Goal: Check status: Check status

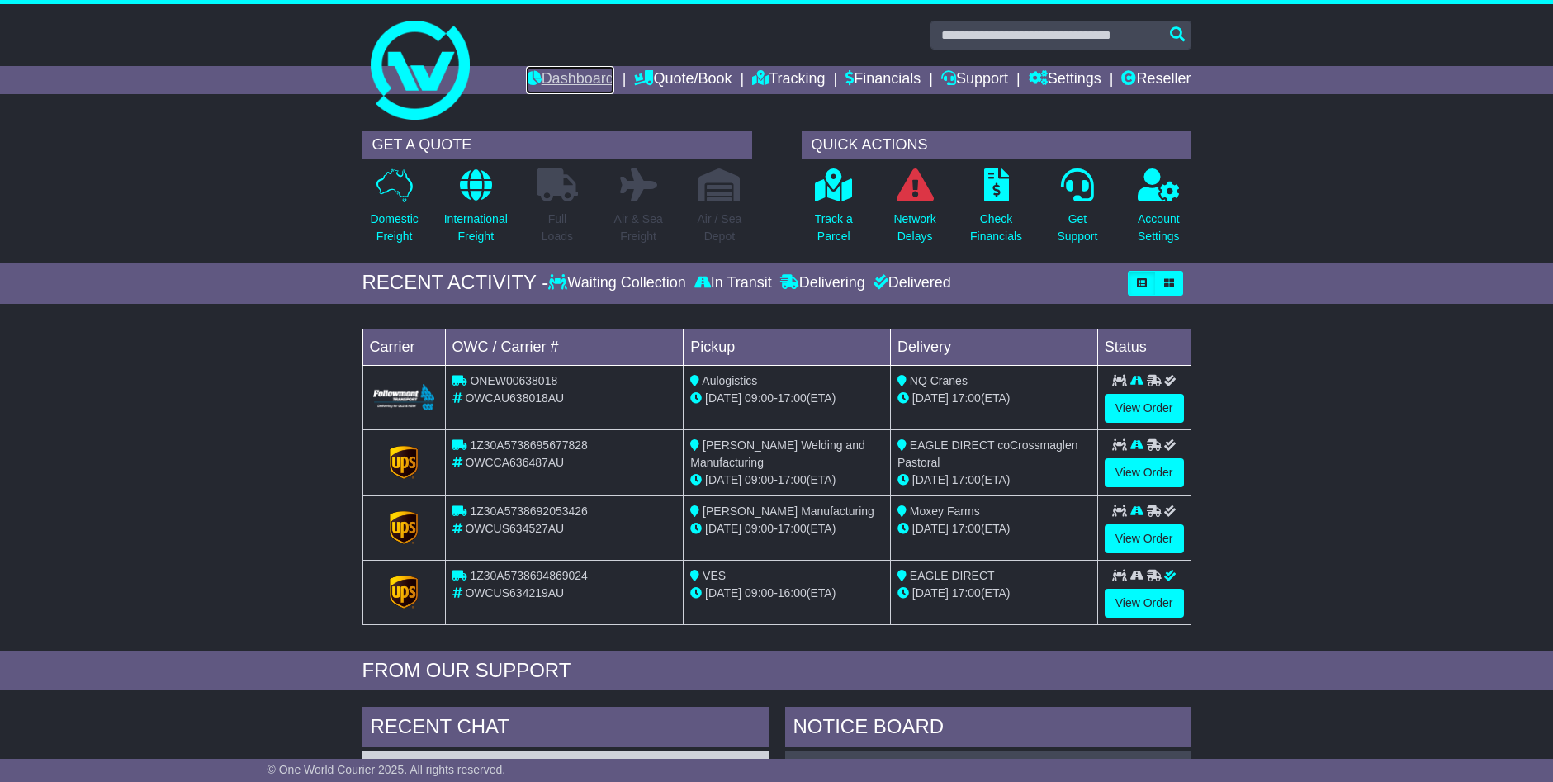
click at [584, 78] on link "Dashboard" at bounding box center [570, 80] width 88 height 28
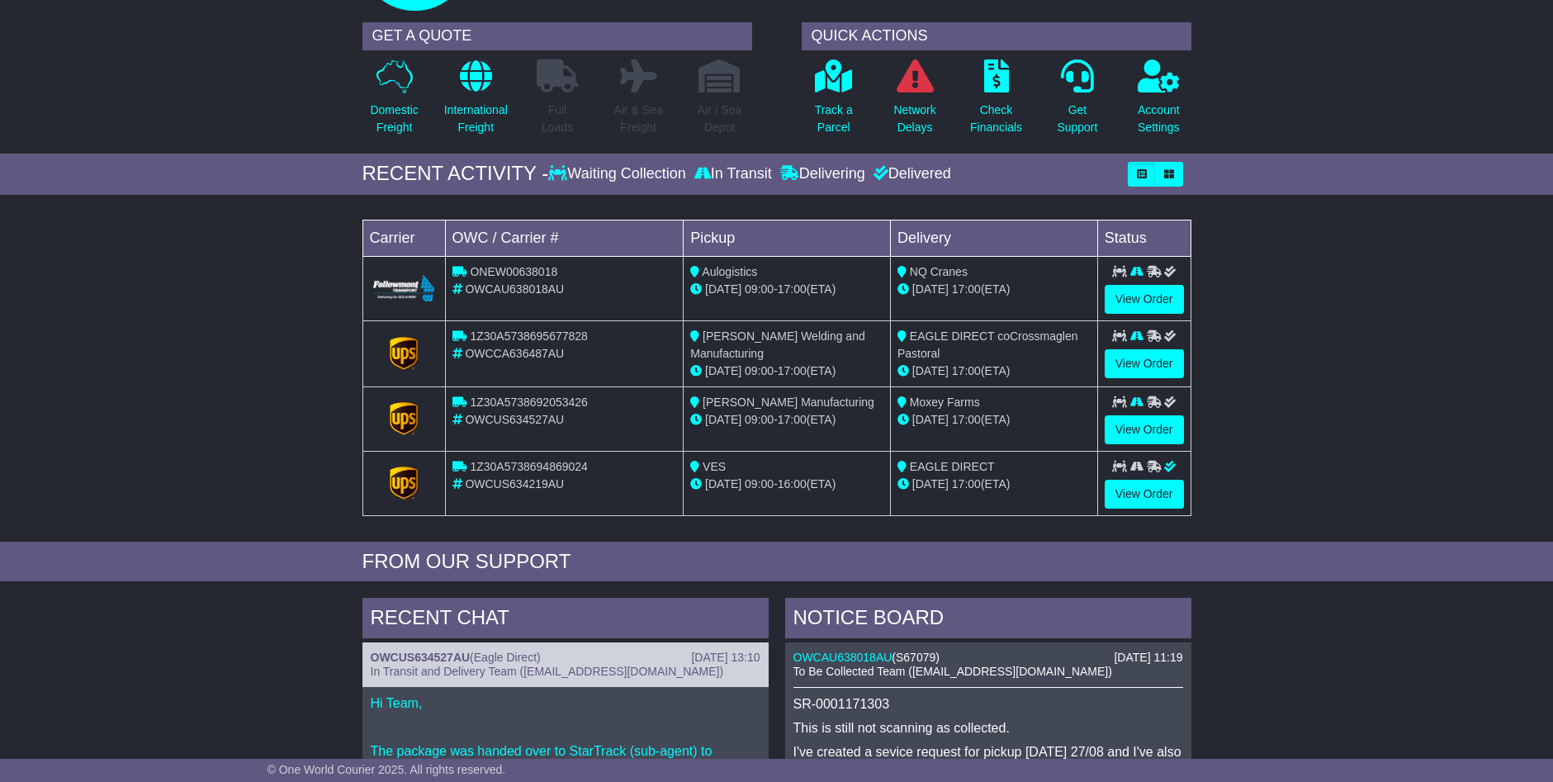
scroll to position [330, 0]
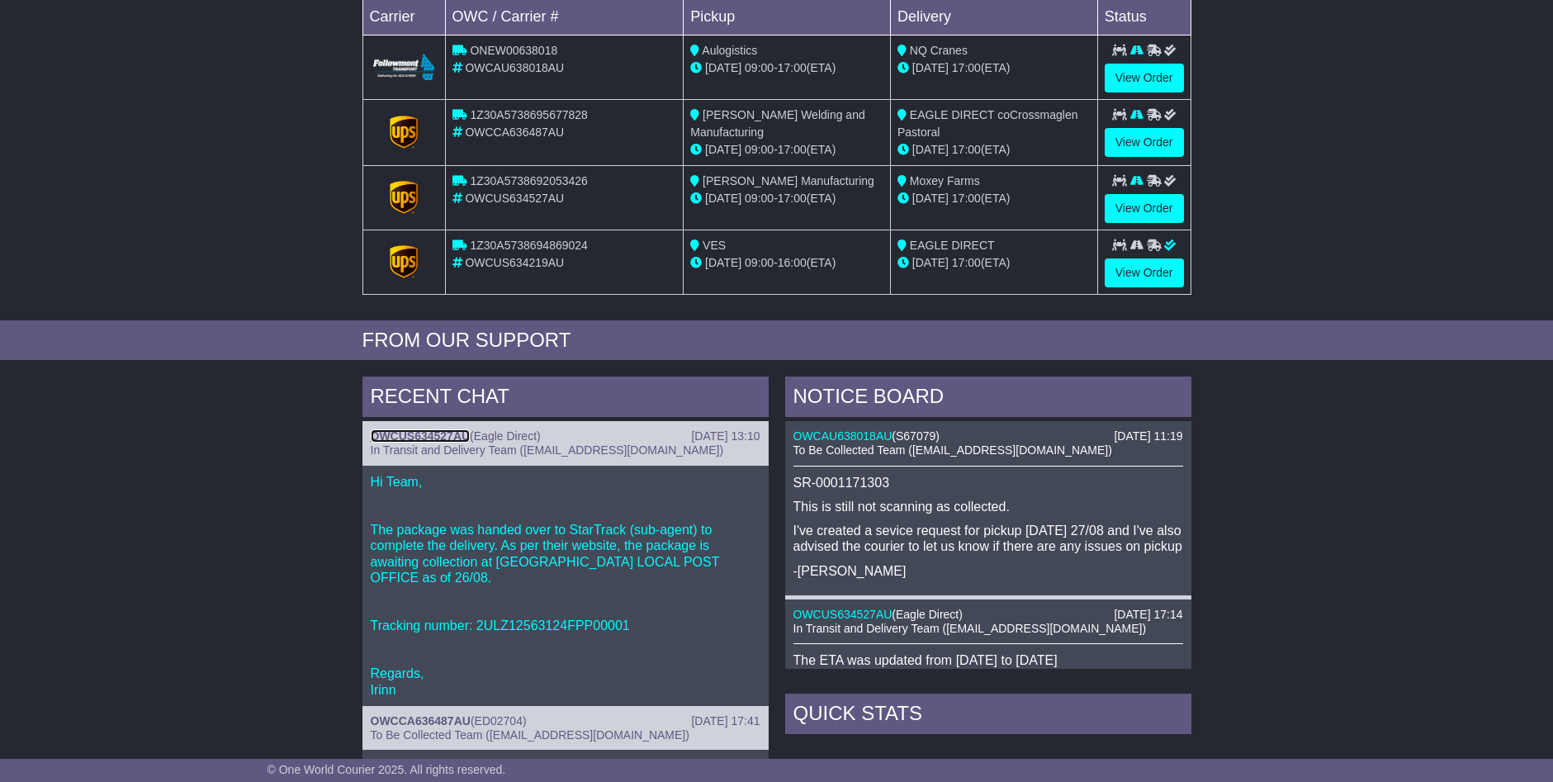
click at [413, 434] on link "OWCUS634527AU" at bounding box center [421, 435] width 100 height 13
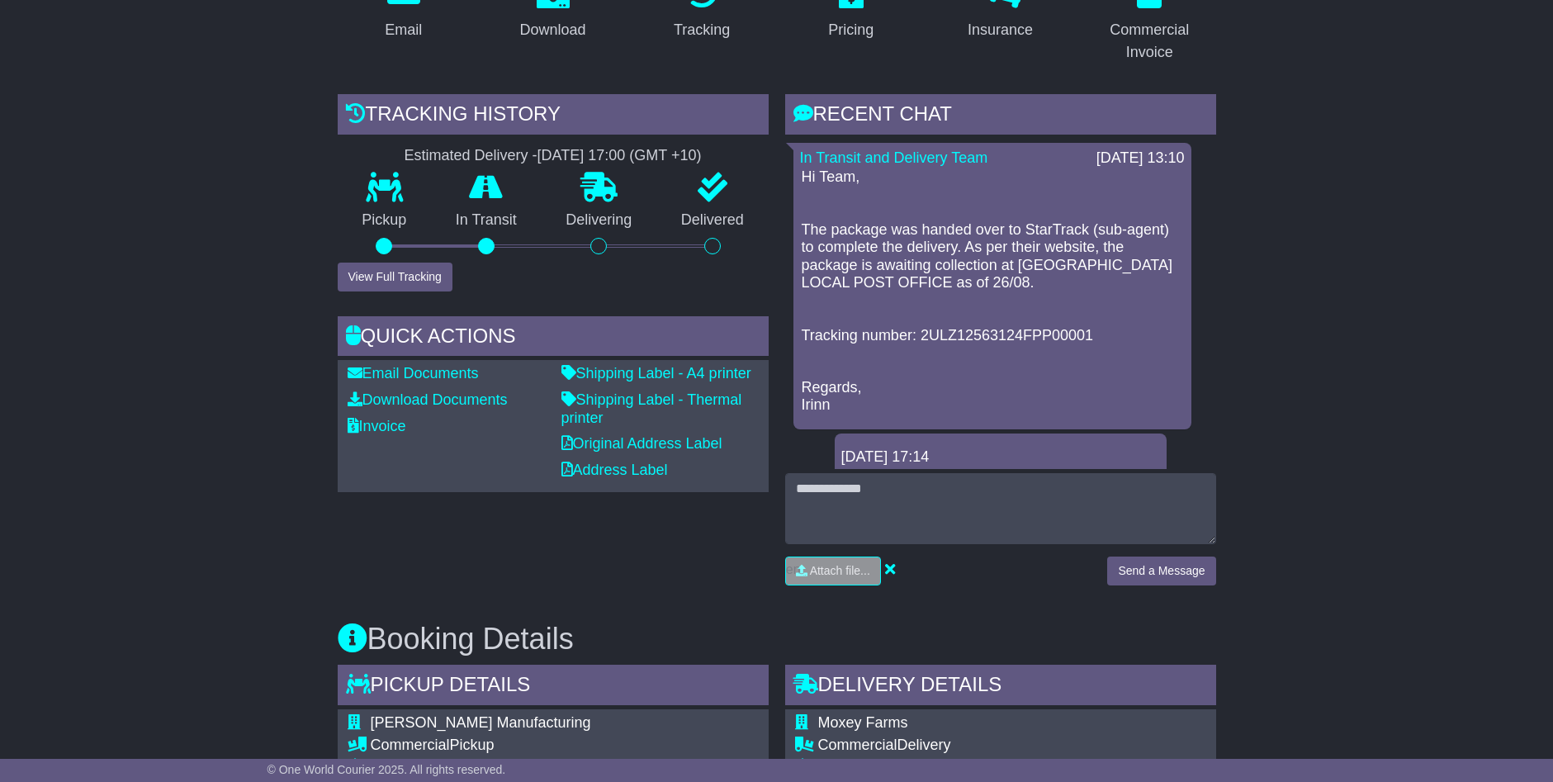
scroll to position [330, 0]
click at [395, 272] on button "View Full Tracking" at bounding box center [395, 276] width 115 height 29
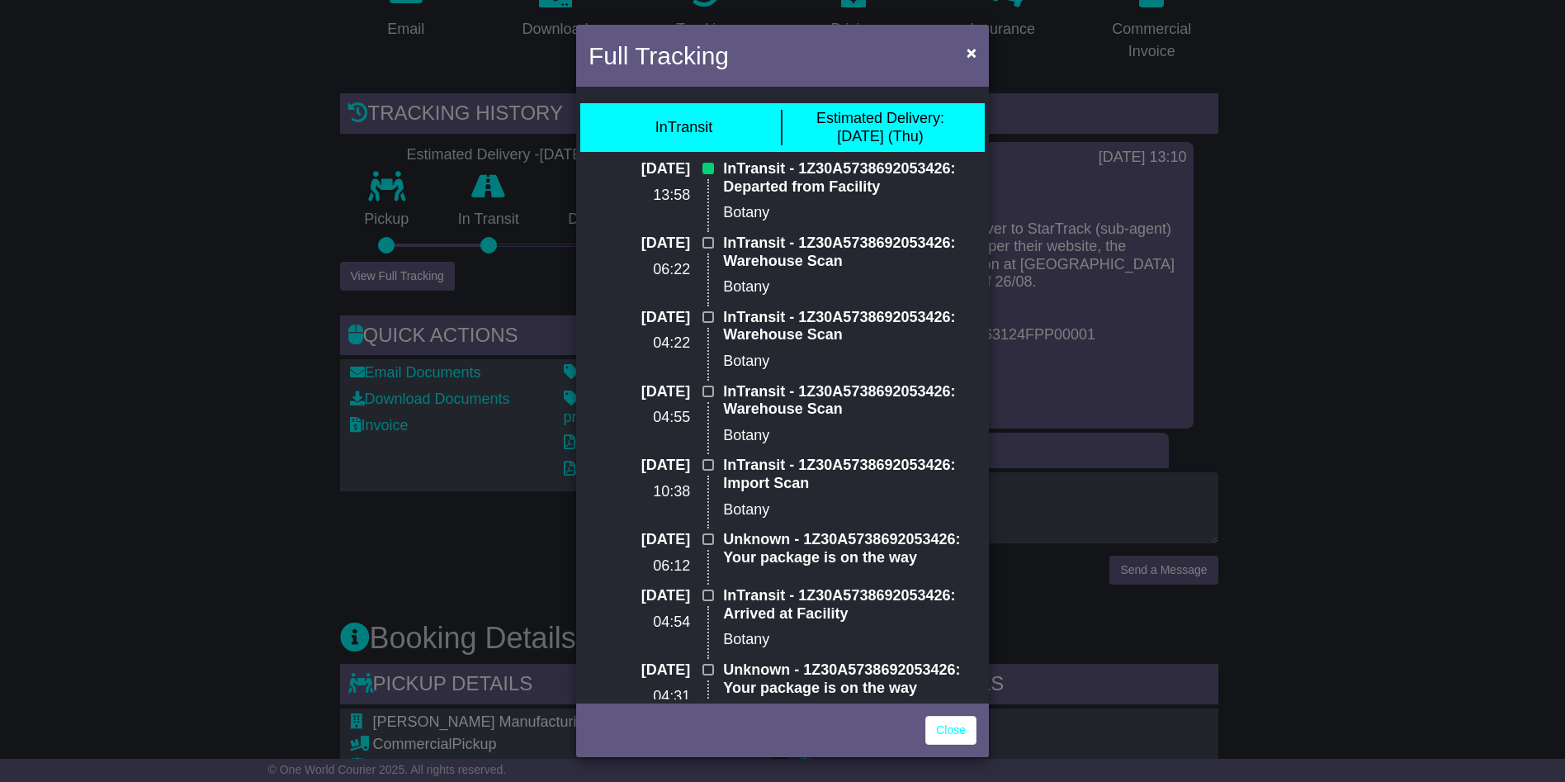
click at [186, 407] on div "Full Tracking × InTransit Estimated Delivery: [DATE] (Thu) [DATE] 13:58 InTrans…" at bounding box center [782, 391] width 1565 height 782
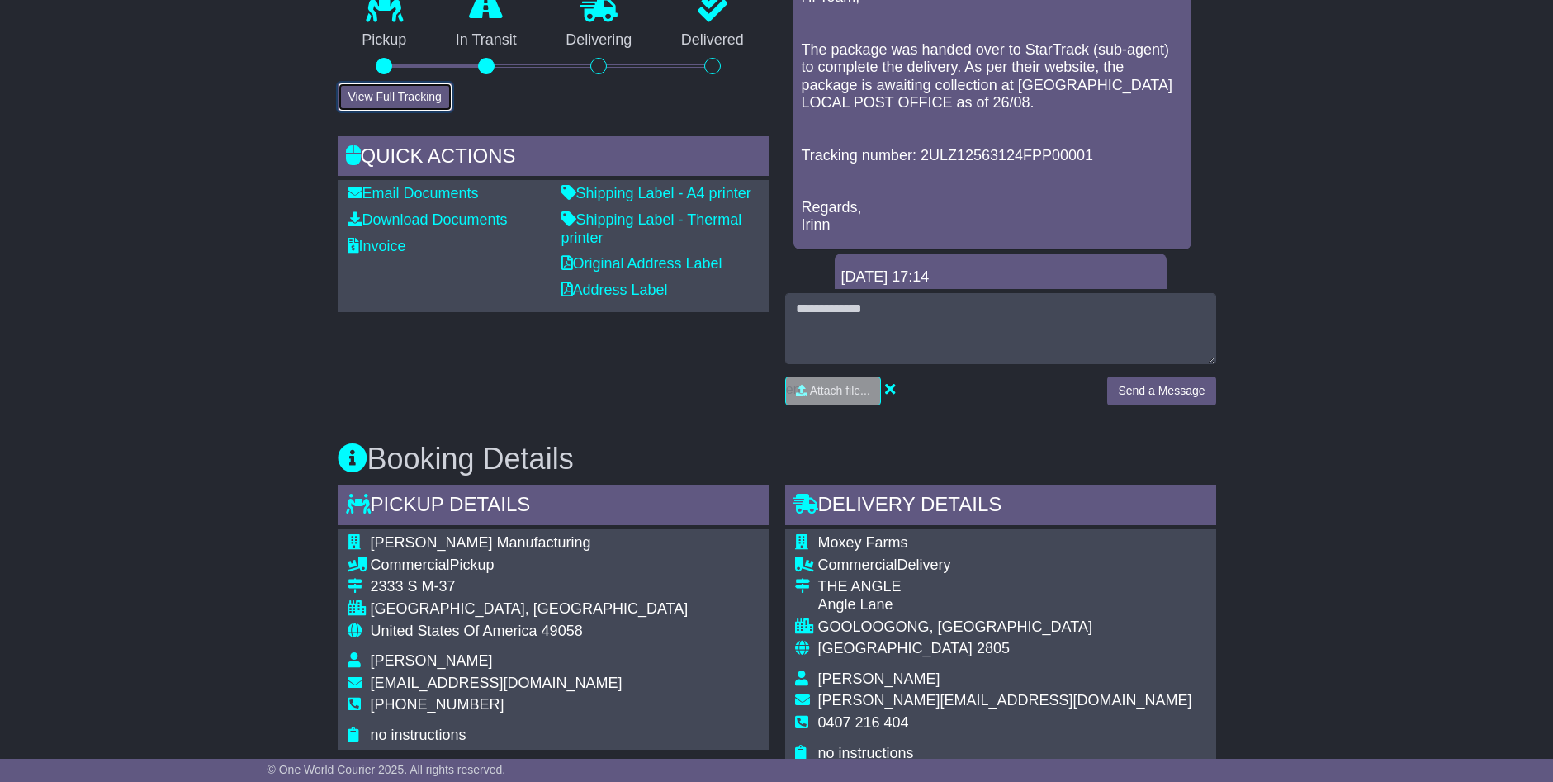
scroll to position [743, 0]
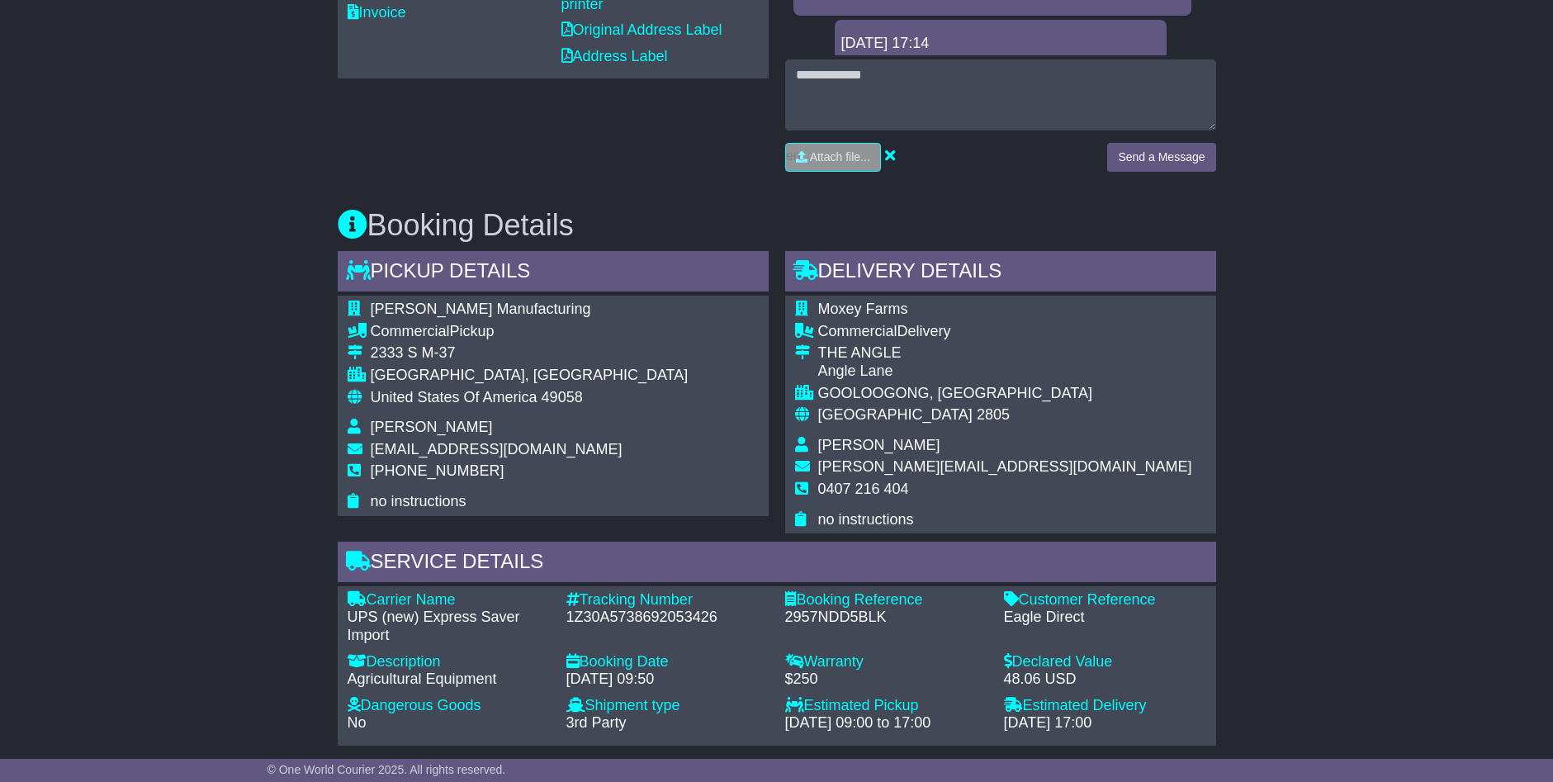
click at [636, 613] on div "1Z30A5738692053426" at bounding box center [667, 617] width 202 height 18
drag, startPoint x: 715, startPoint y: 614, endPoint x: 563, endPoint y: 617, distance: 151.9
click at [563, 617] on div "Tracking Number - 1Z30A5738692053426" at bounding box center [667, 618] width 219 height 54
drag, startPoint x: 563, startPoint y: 617, endPoint x: 583, endPoint y: 617, distance: 19.8
copy div "1Z30A5738692053426"
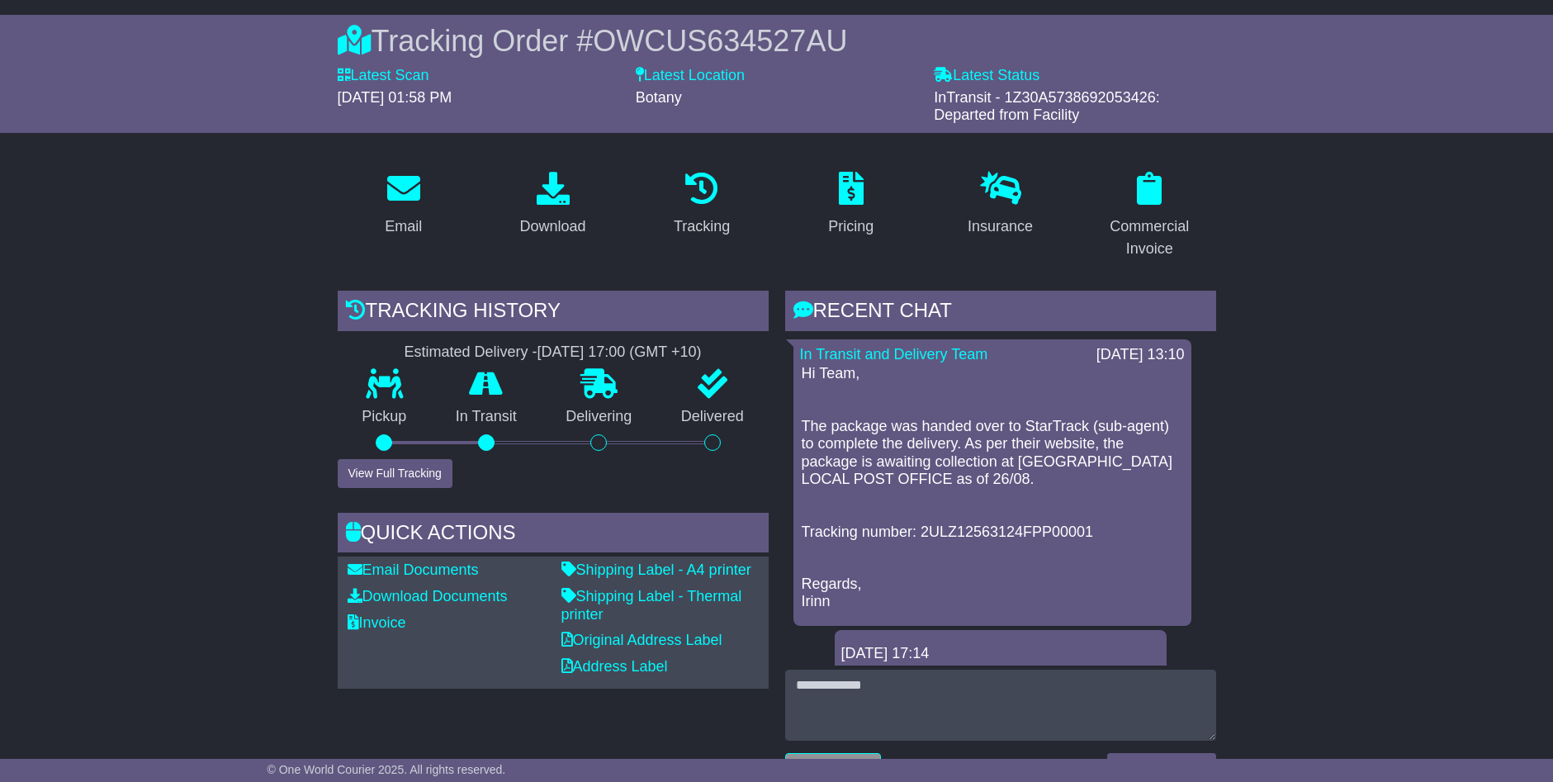
scroll to position [0, 0]
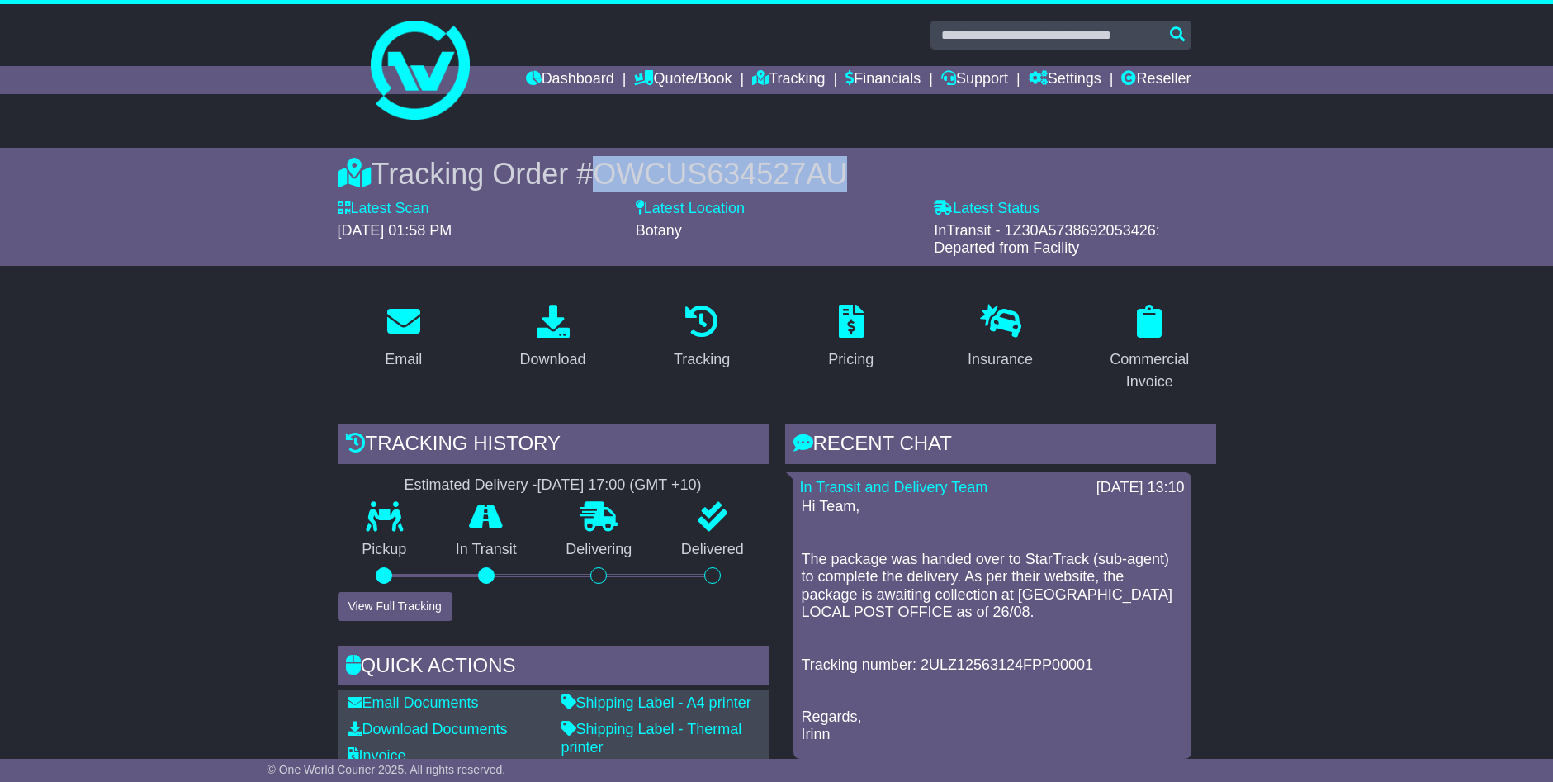
drag, startPoint x: 840, startPoint y: 172, endPoint x: 606, endPoint y: 180, distance: 233.8
click at [606, 180] on div "Tracking Order # OWCUS634527AU" at bounding box center [777, 173] width 878 height 35
drag, startPoint x: 606, startPoint y: 180, endPoint x: 618, endPoint y: 177, distance: 12.6
copy span "OWCUS634527AU"
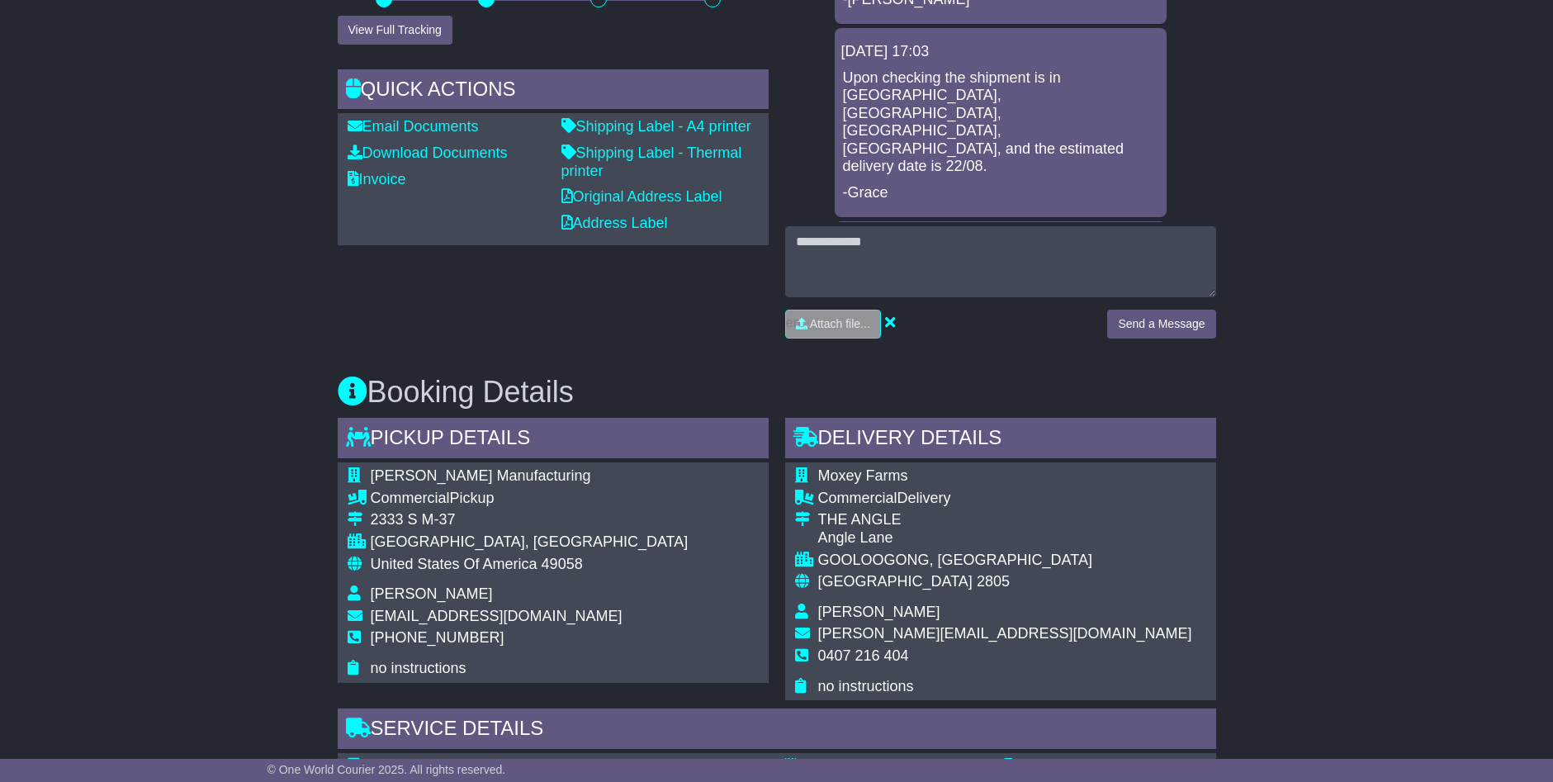
scroll to position [578, 0]
drag, startPoint x: 907, startPoint y: 654, endPoint x: 820, endPoint y: 651, distance: 87.6
click at [820, 651] on span "0407 216 404" at bounding box center [863, 654] width 91 height 17
drag, startPoint x: 820, startPoint y: 651, endPoint x: 839, endPoint y: 654, distance: 19.3
copy span "0407 216 404"
